Goal: Information Seeking & Learning: Learn about a topic

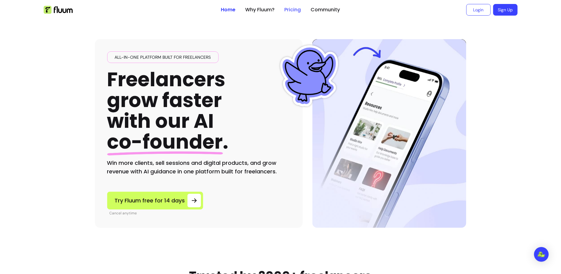
click at [295, 9] on link "Pricing" at bounding box center [293, 9] width 16 height 7
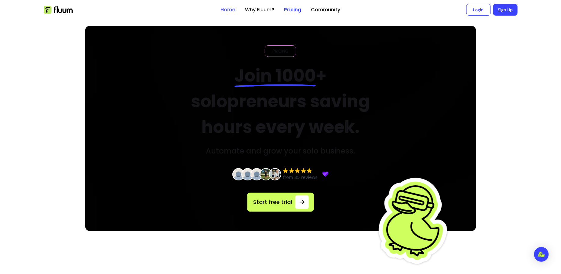
click at [228, 10] on link "Home" at bounding box center [228, 9] width 15 height 7
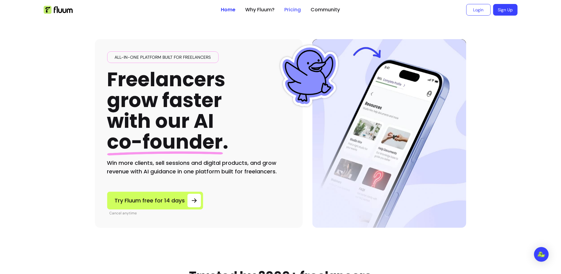
click at [293, 9] on link "Pricing" at bounding box center [293, 9] width 16 height 7
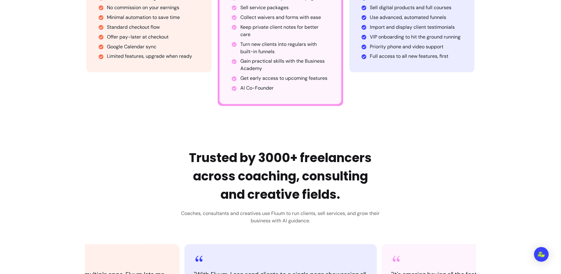
scroll to position [46, 0]
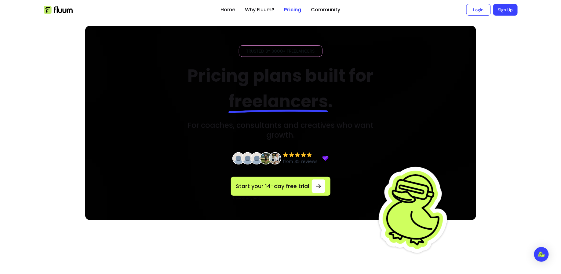
click at [233, 14] on ul "Home Why Fluum? Pricing Community" at bounding box center [281, 10] width 120 height 20
click at [229, 12] on link "Home" at bounding box center [228, 9] width 15 height 7
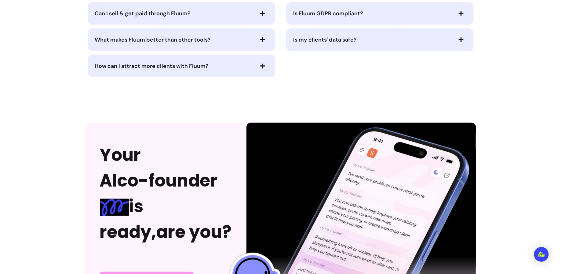
scroll to position [1327, 0]
